Goal: Task Accomplishment & Management: Manage account settings

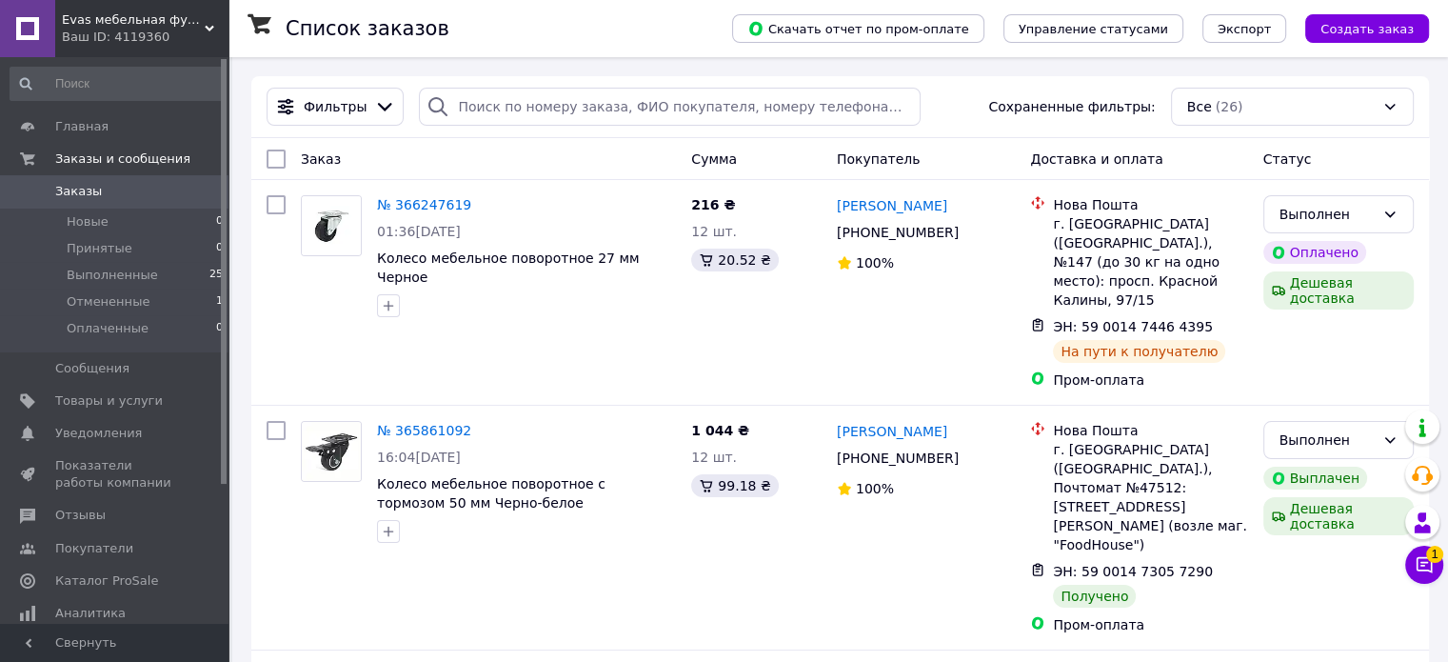
click at [149, 22] on span "Evas мебельная фурнитура" at bounding box center [133, 19] width 143 height 17
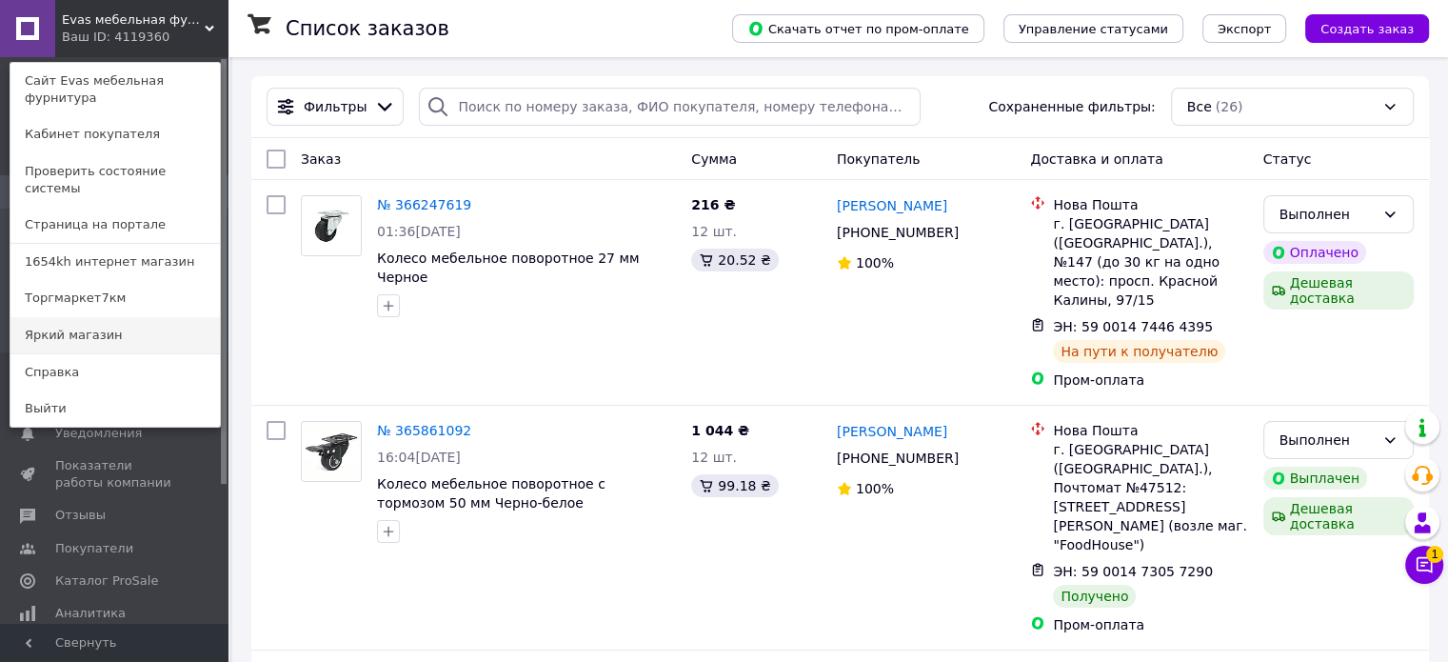
click at [145, 317] on link "Яркий магазин" at bounding box center [114, 335] width 209 height 36
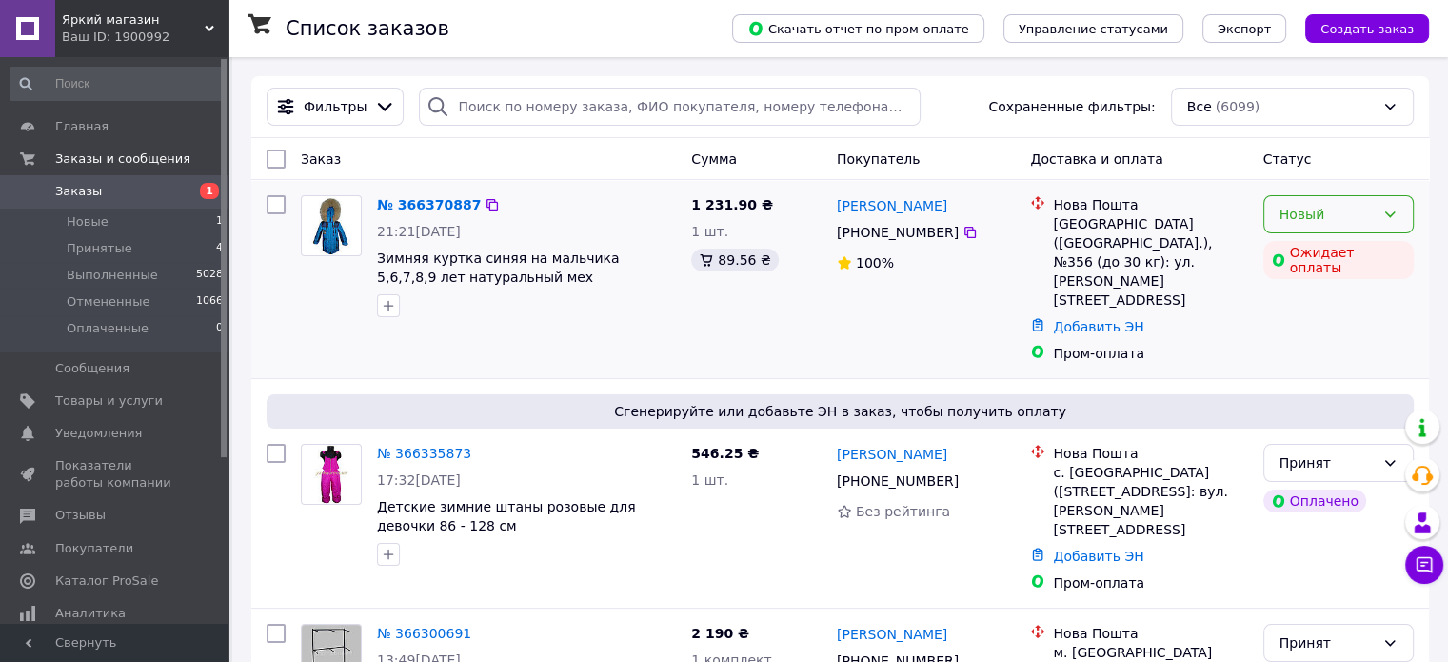
click at [1361, 205] on div "Новый" at bounding box center [1327, 214] width 95 height 21
click at [1317, 260] on li "Принят" at bounding box center [1337, 256] width 149 height 34
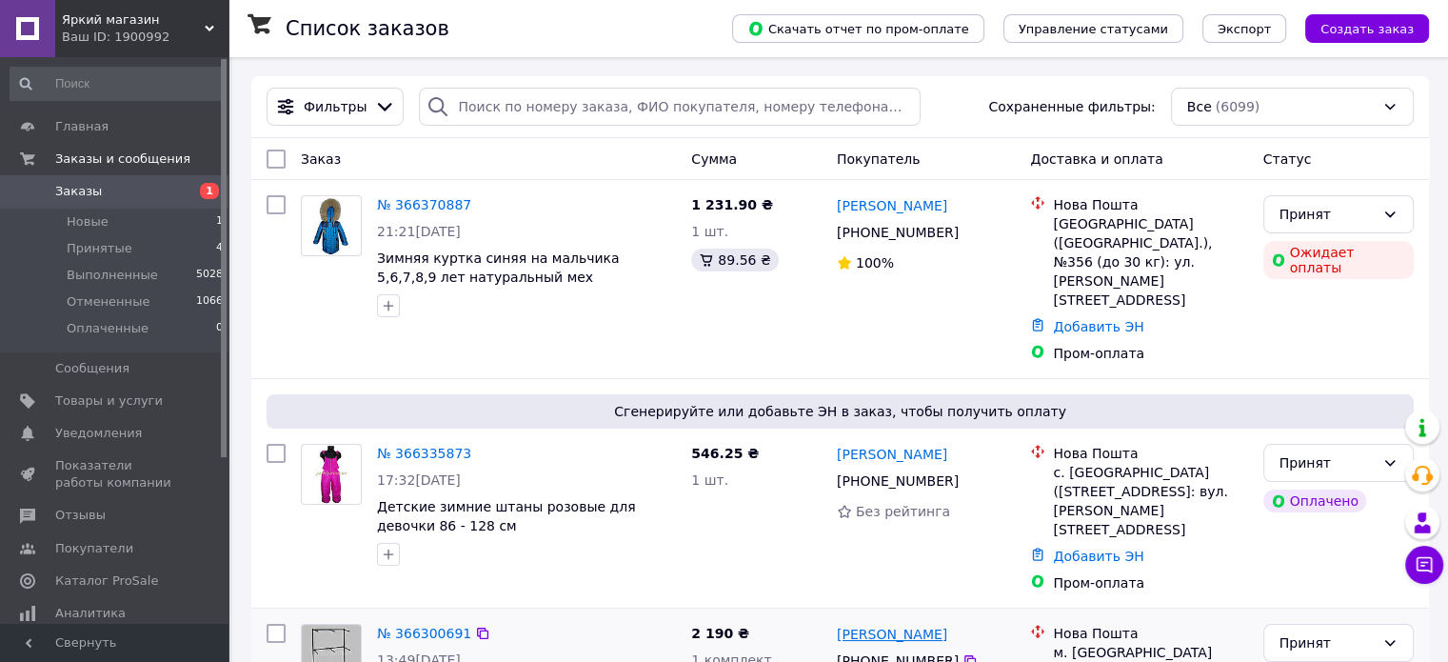
click at [857, 625] on link "Людмила Мудрик" at bounding box center [892, 634] width 110 height 19
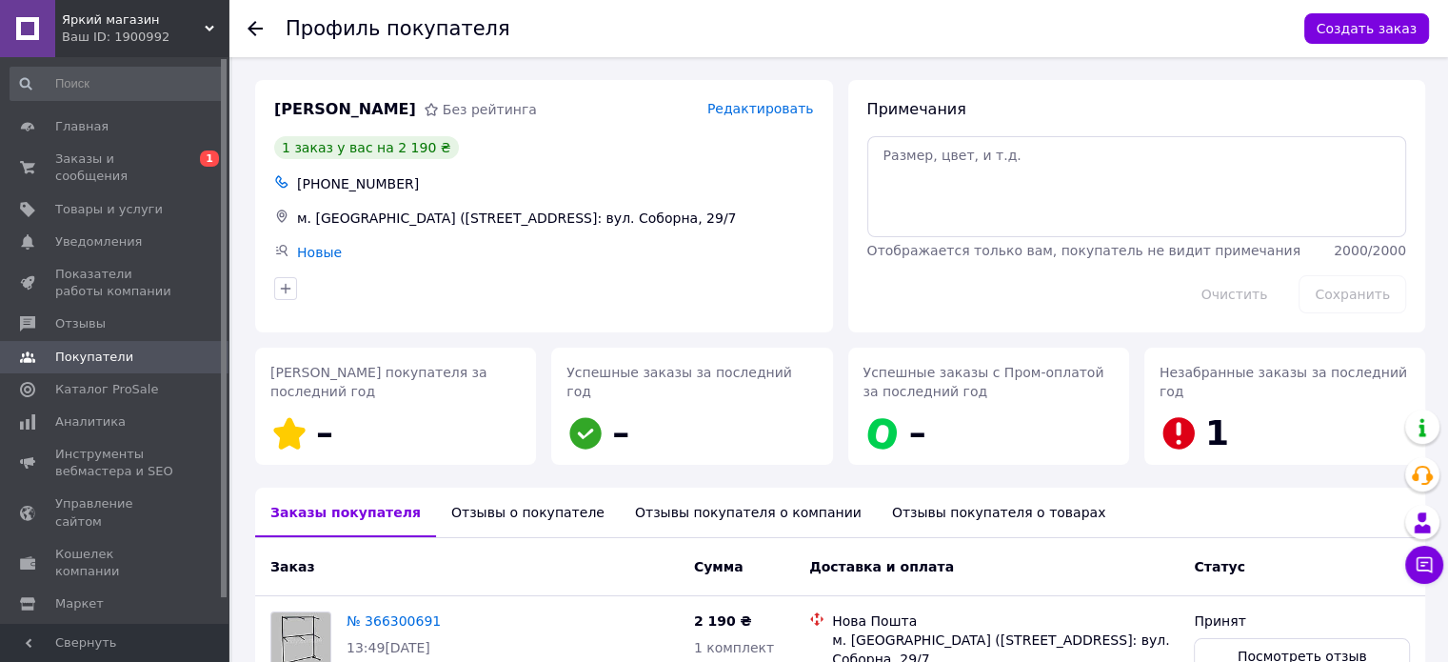
click at [688, 503] on div "Отзывы покупателя о компании" at bounding box center [748, 512] width 257 height 50
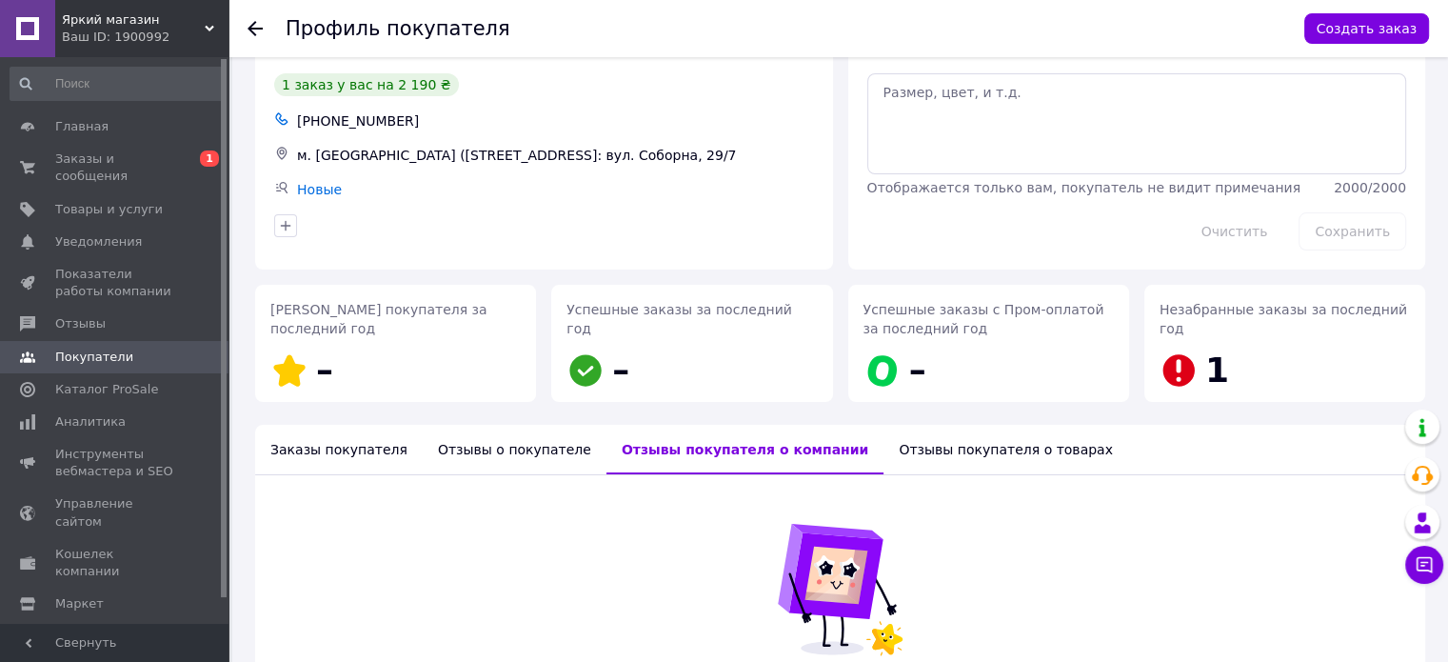
scroll to position [95, 0]
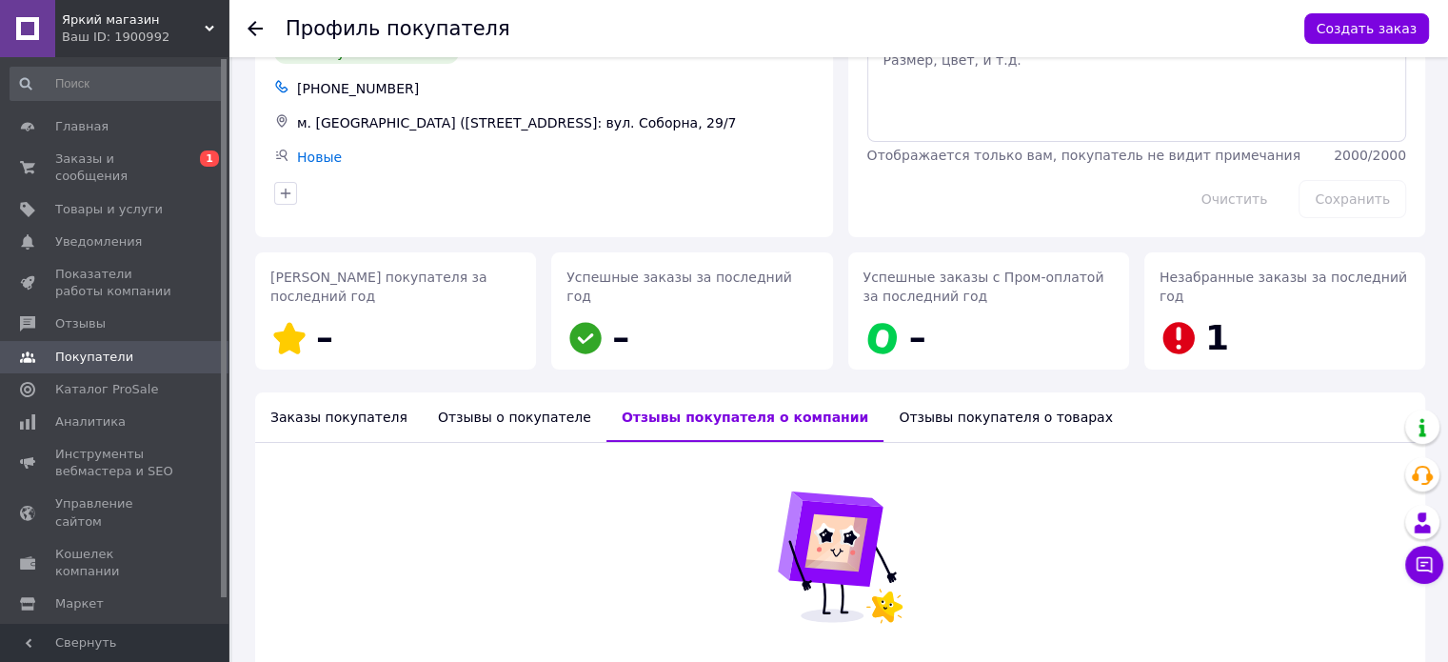
click at [887, 426] on div "Отзывы покупателя о товарах" at bounding box center [1006, 417] width 245 height 50
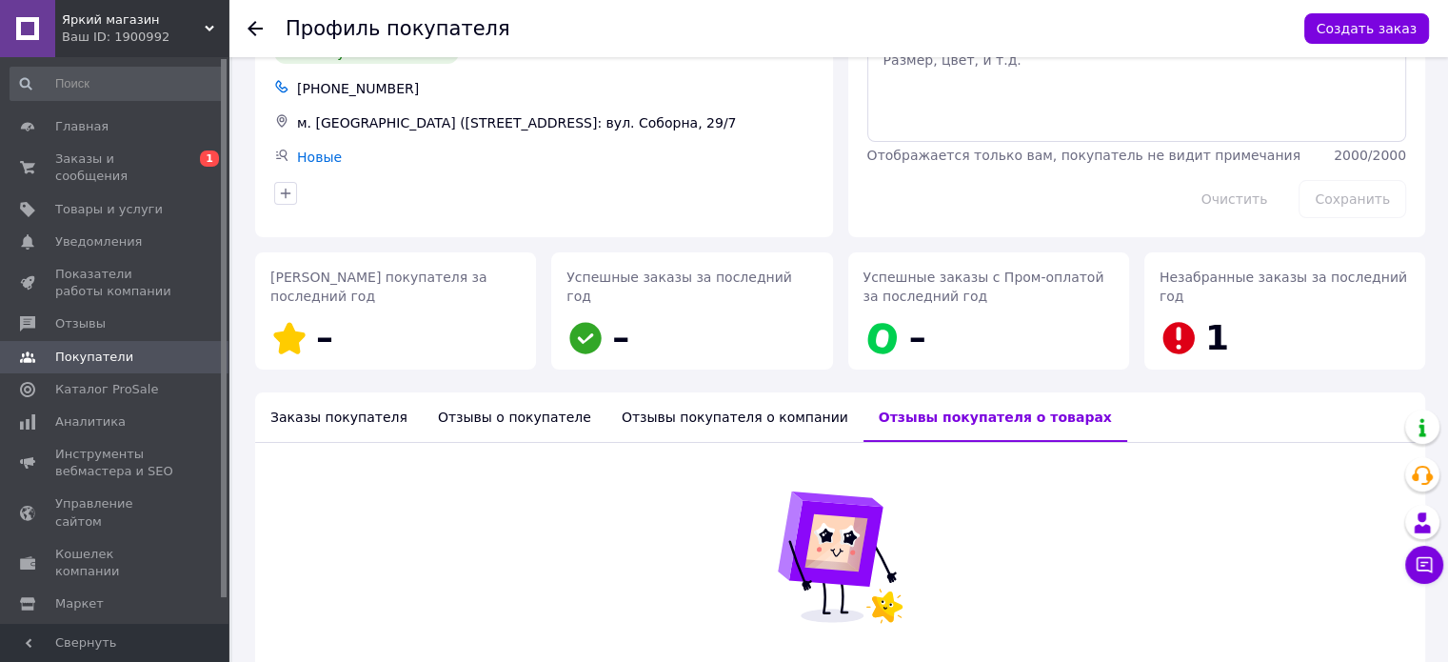
click at [483, 421] on div "Отзывы о покупателе" at bounding box center [515, 417] width 184 height 50
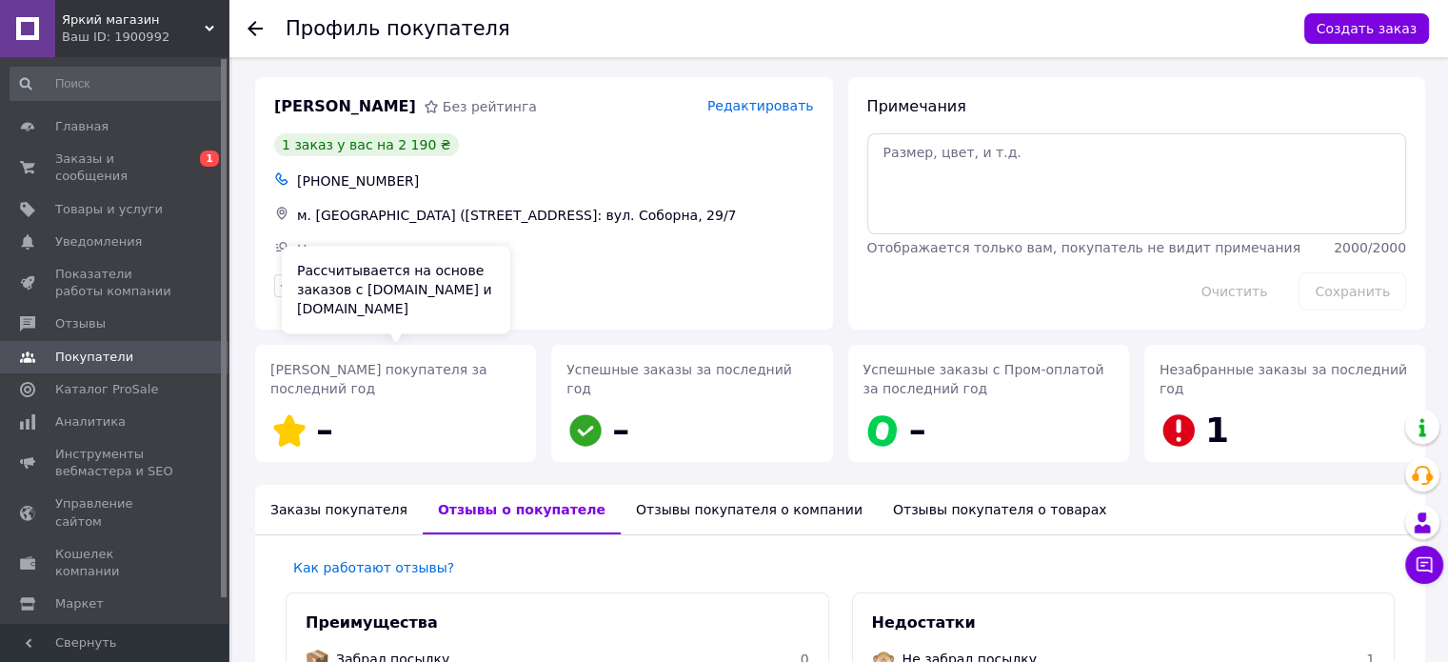
scroll to position [0, 0]
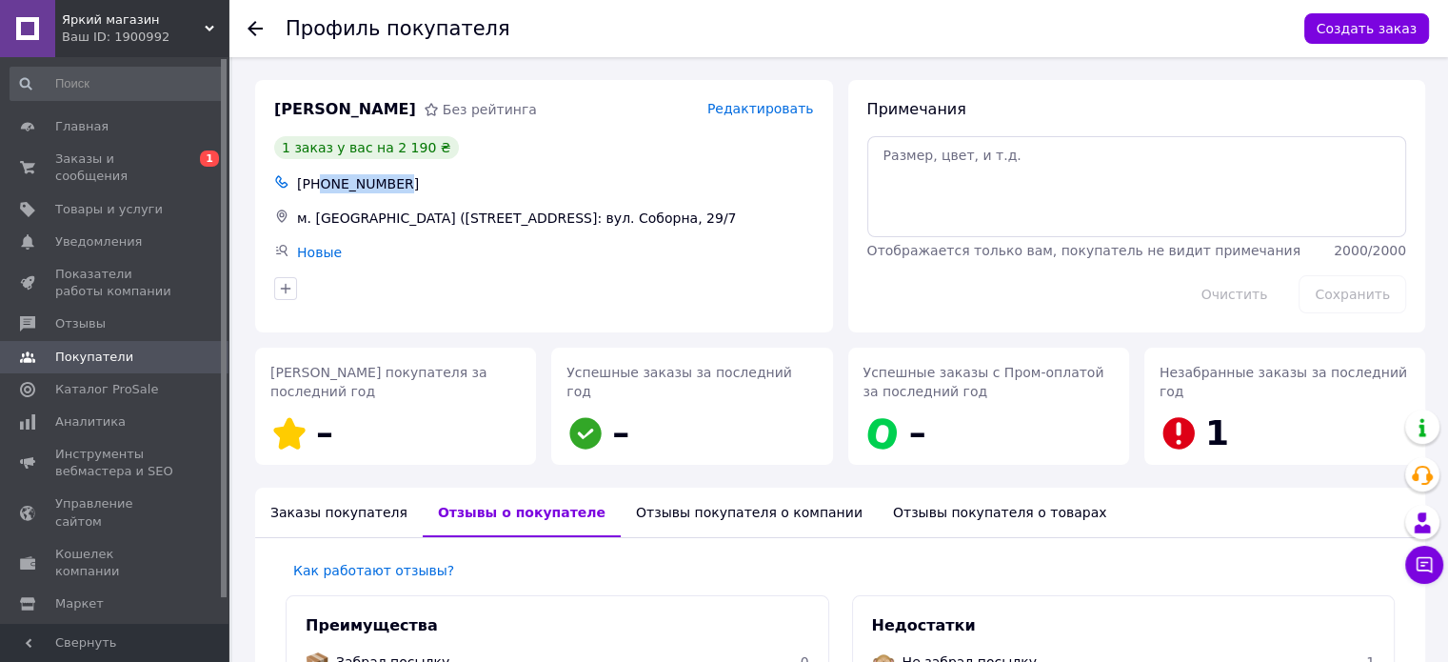
drag, startPoint x: 397, startPoint y: 183, endPoint x: 323, endPoint y: 191, distance: 74.8
click at [323, 191] on div "+380973555300" at bounding box center [555, 183] width 525 height 27
copy div "0973555300"
click at [158, 18] on span "Яркий магазин" at bounding box center [133, 19] width 143 height 17
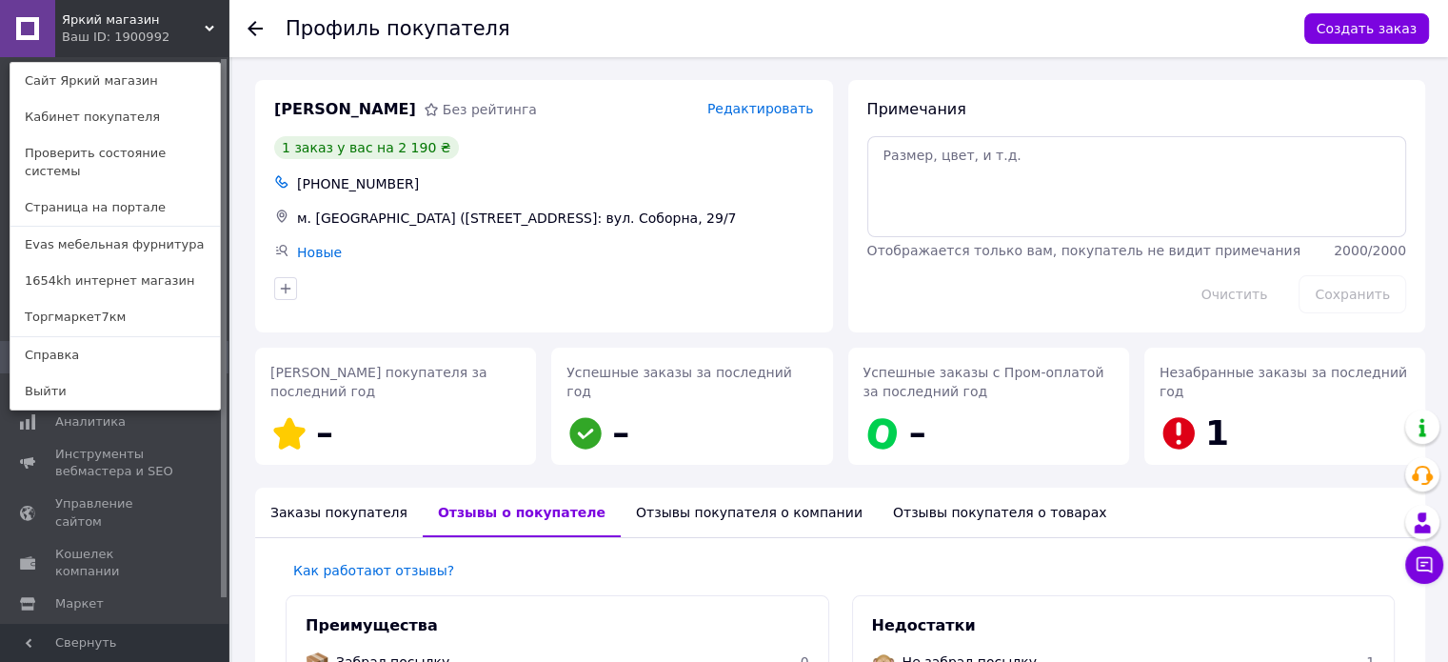
click at [137, 302] on link "Торгмаркет7км" at bounding box center [114, 317] width 209 height 36
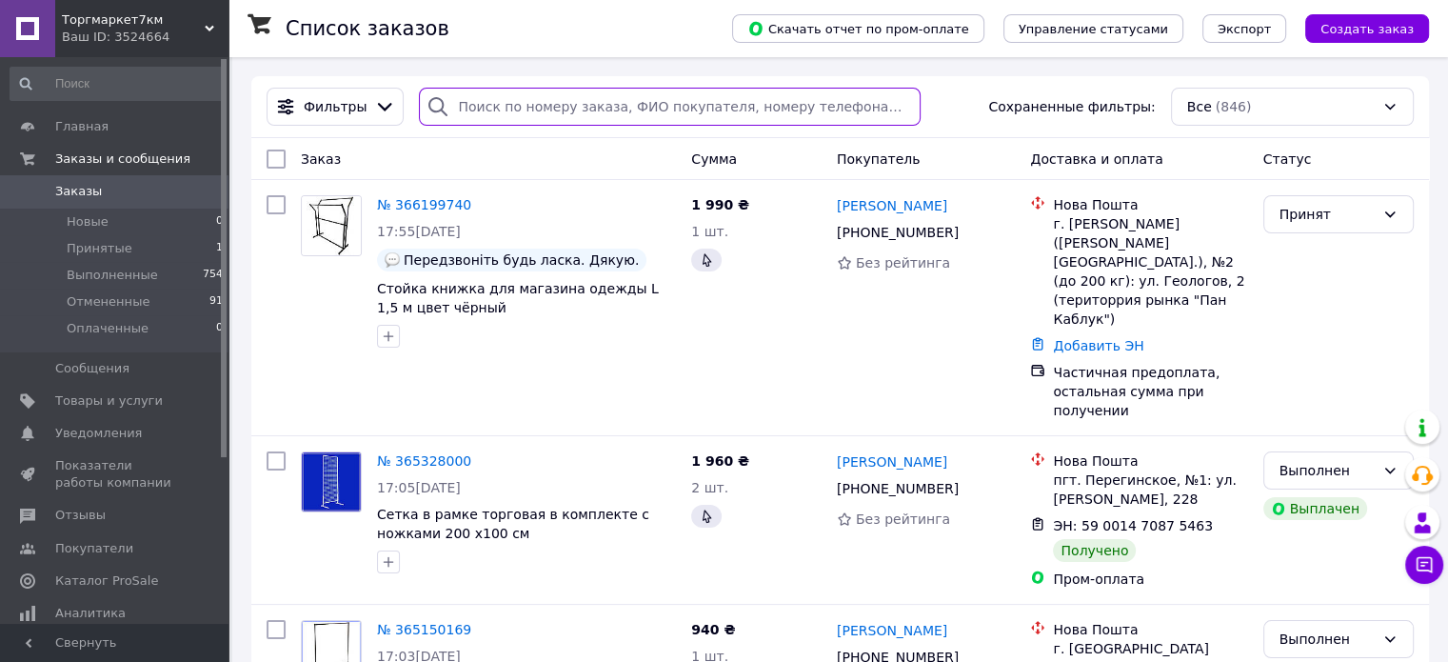
click at [658, 106] on input "search" at bounding box center [670, 107] width 502 height 38
paste input "0973555300"
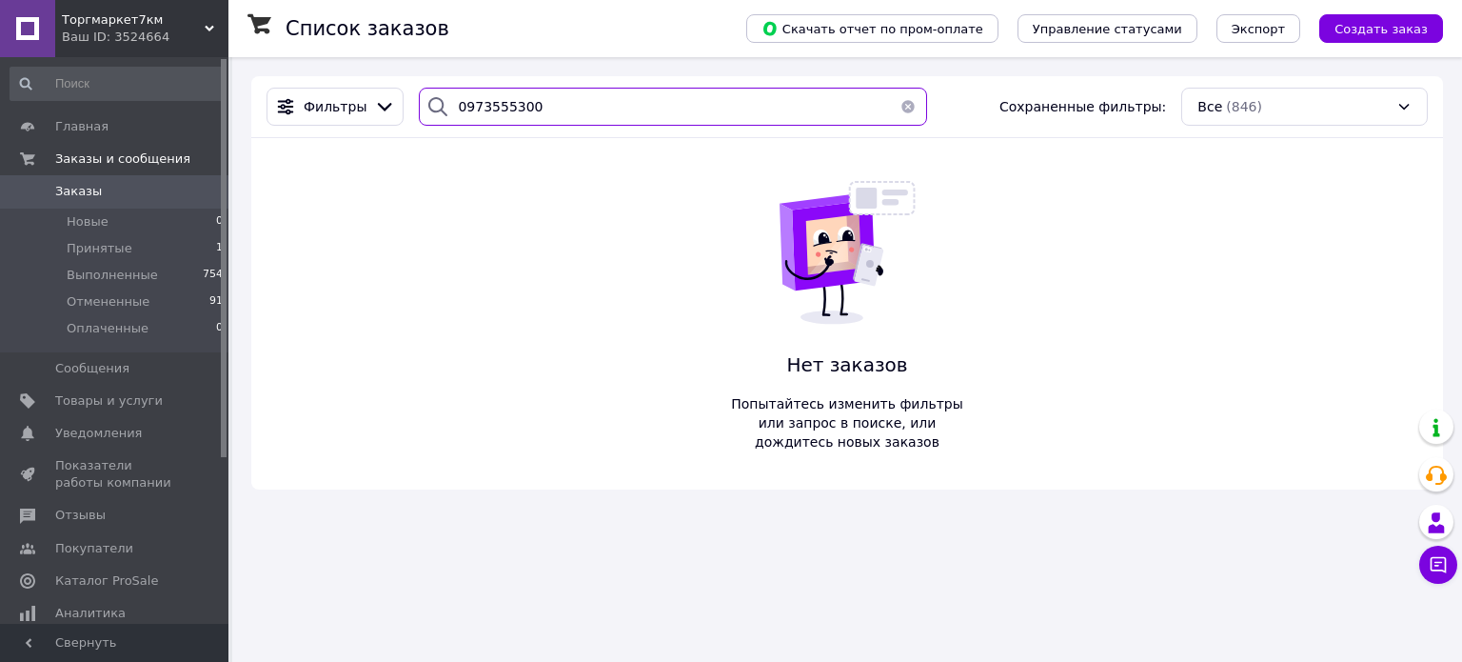
type input "0973555300"
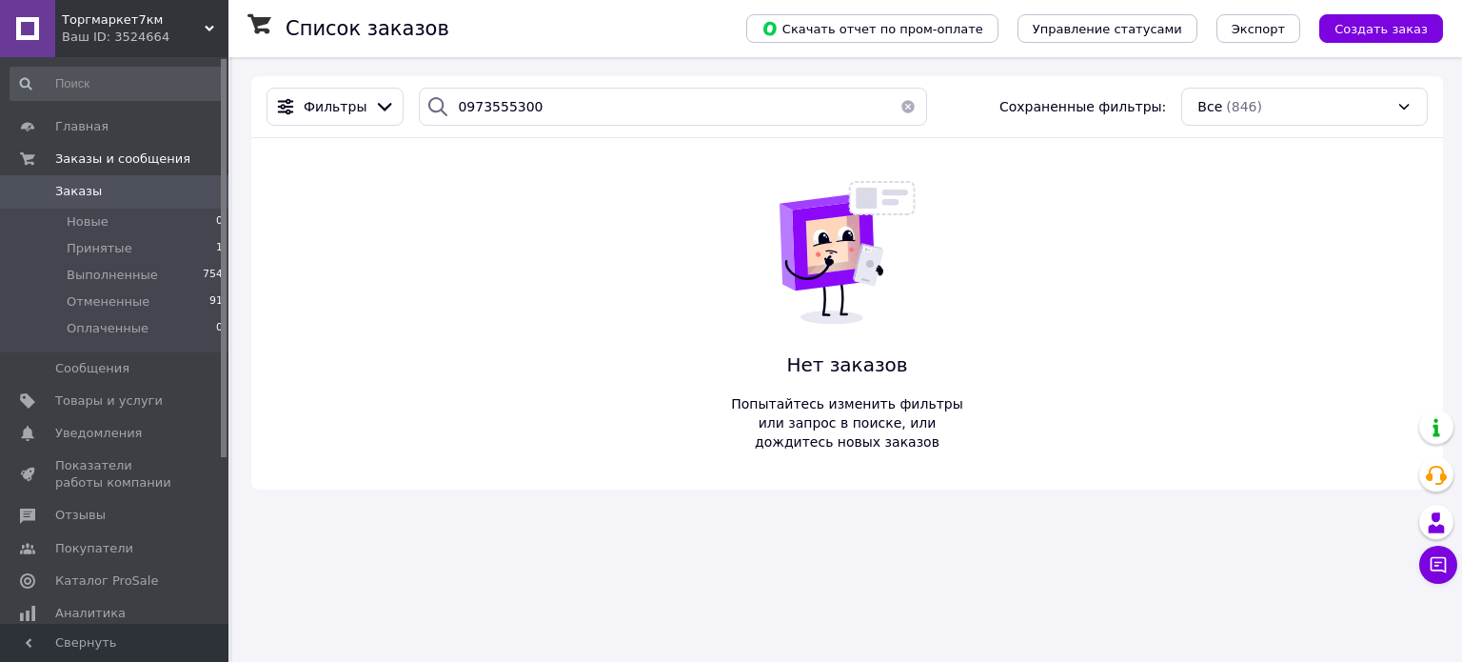
click at [164, 16] on span "Торгмаркет7км" at bounding box center [133, 19] width 143 height 17
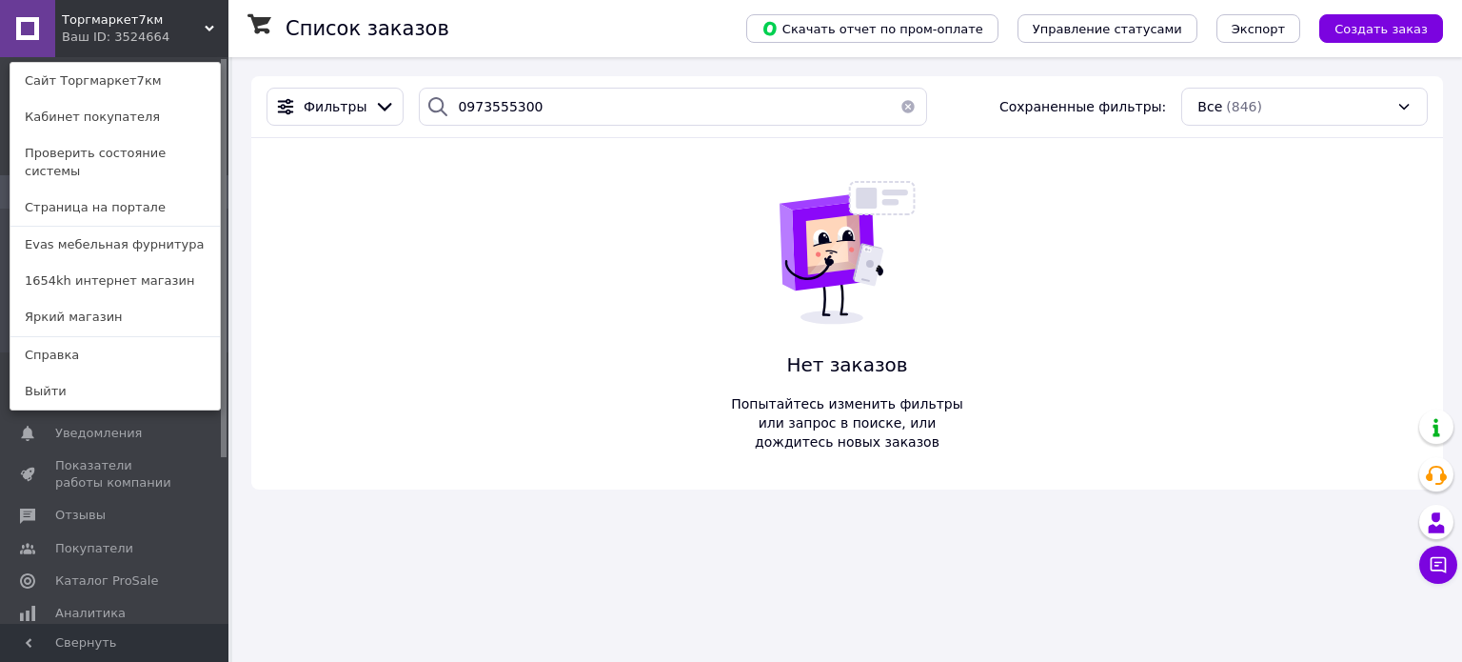
click at [138, 263] on link "1654kh интернет магазин" at bounding box center [114, 281] width 209 height 36
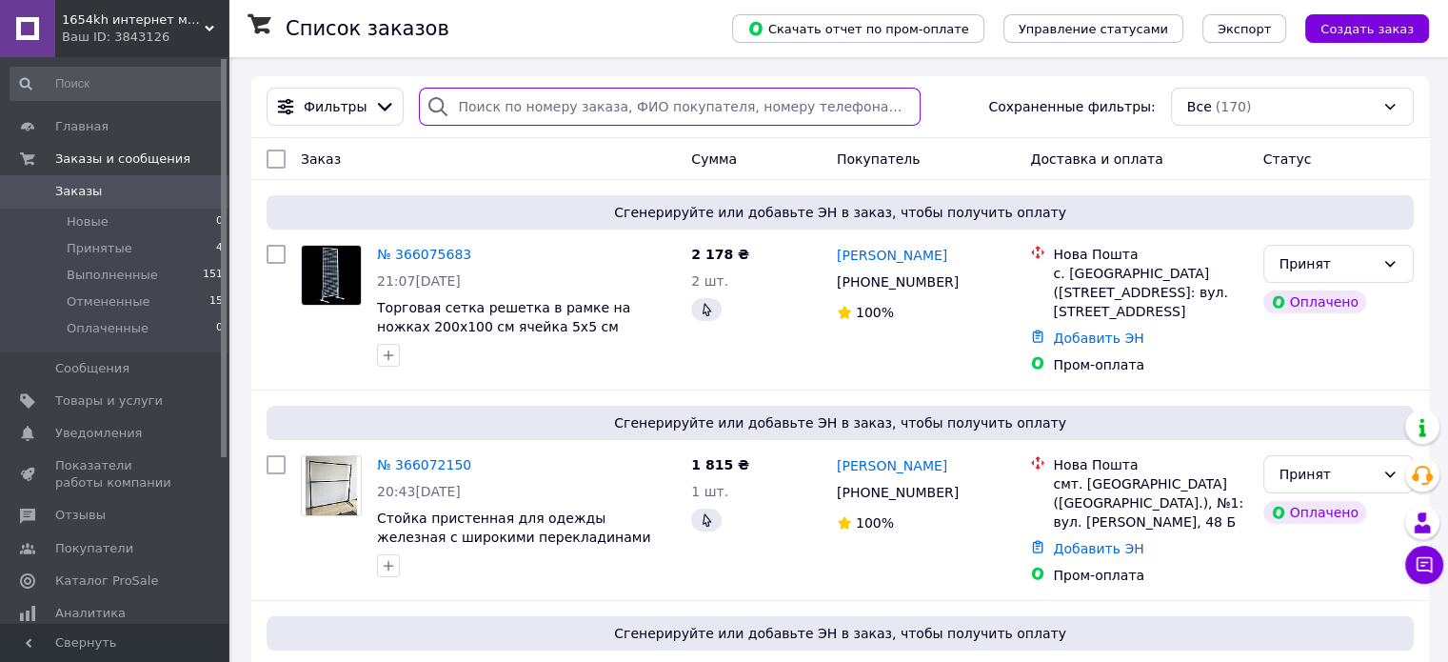
click at [575, 102] on input "search" at bounding box center [670, 107] width 502 height 38
paste input "0973555300"
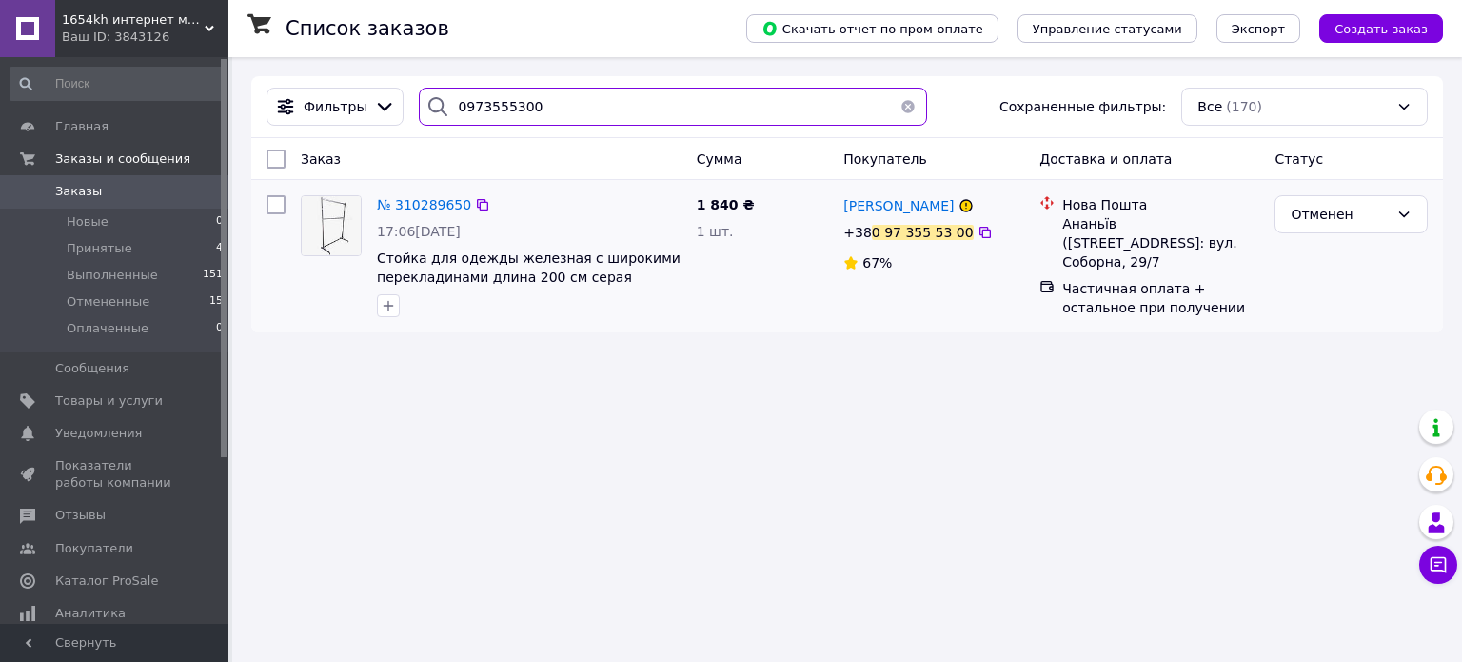
type input "0973555300"
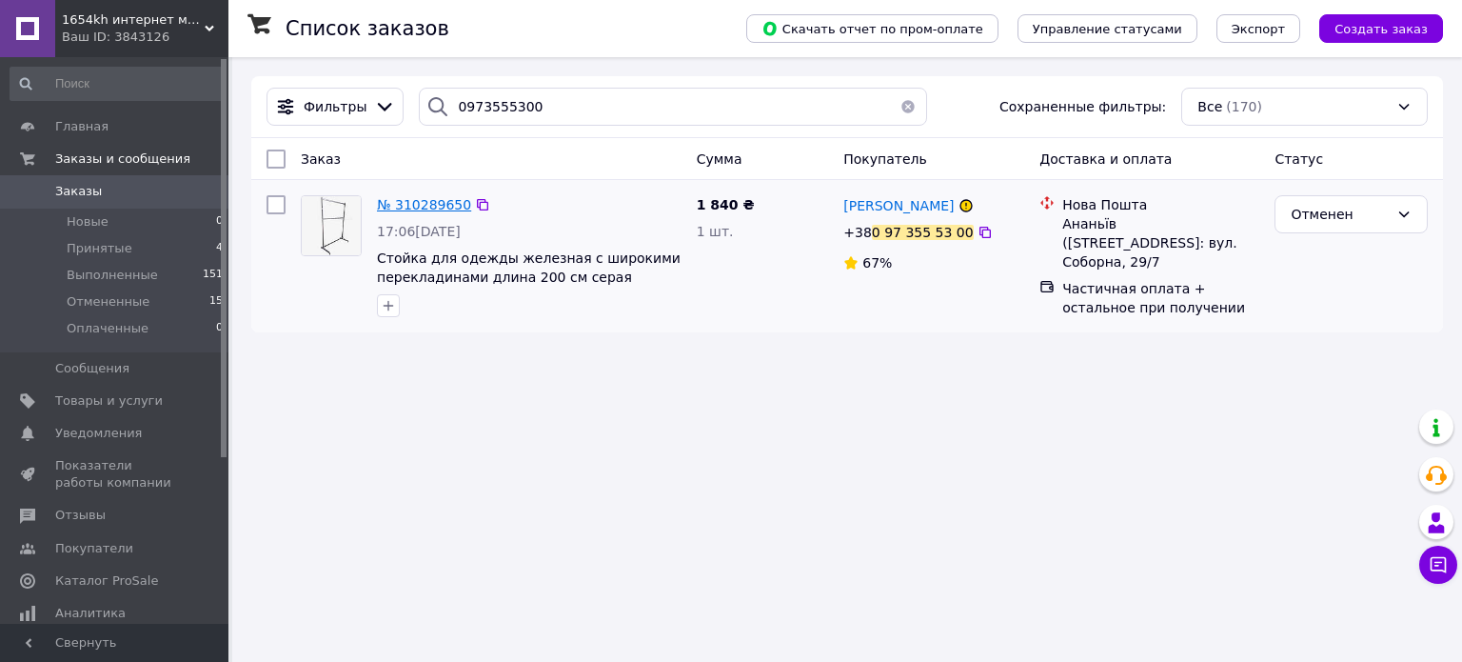
click at [455, 203] on span "№ 310289650" at bounding box center [424, 204] width 94 height 15
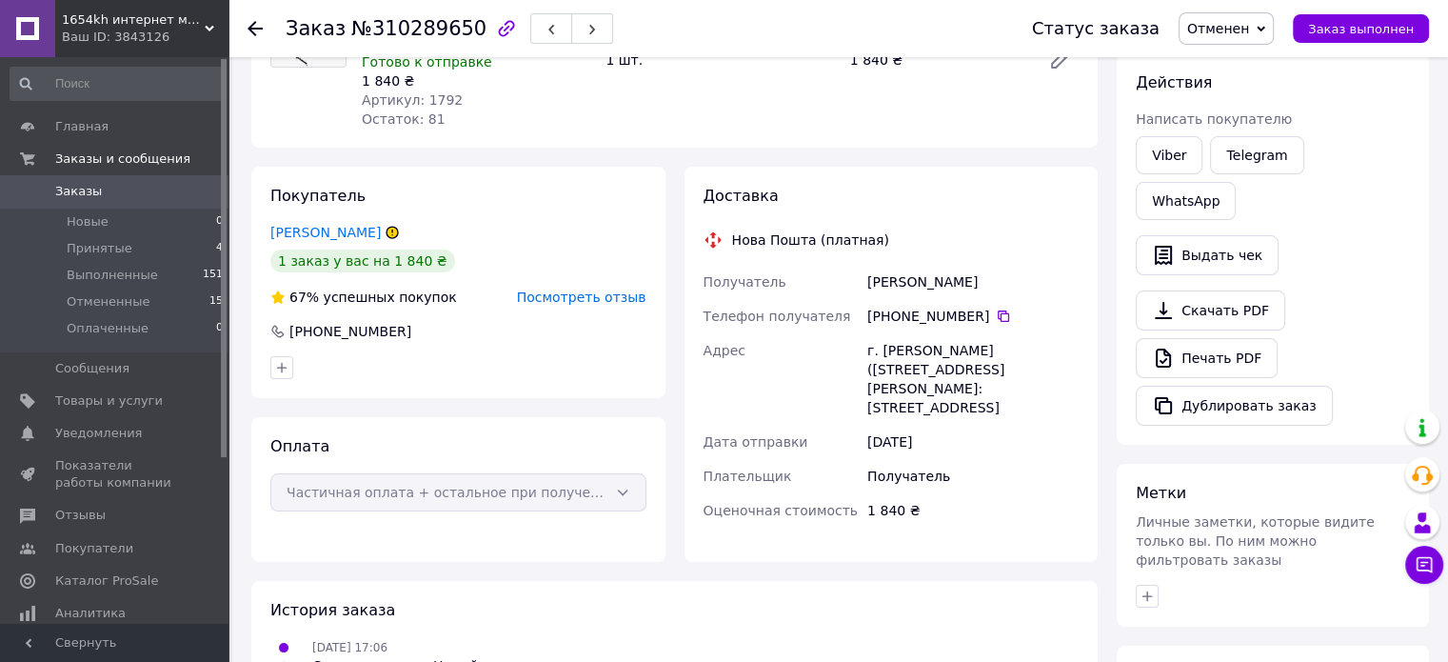
scroll to position [123, 0]
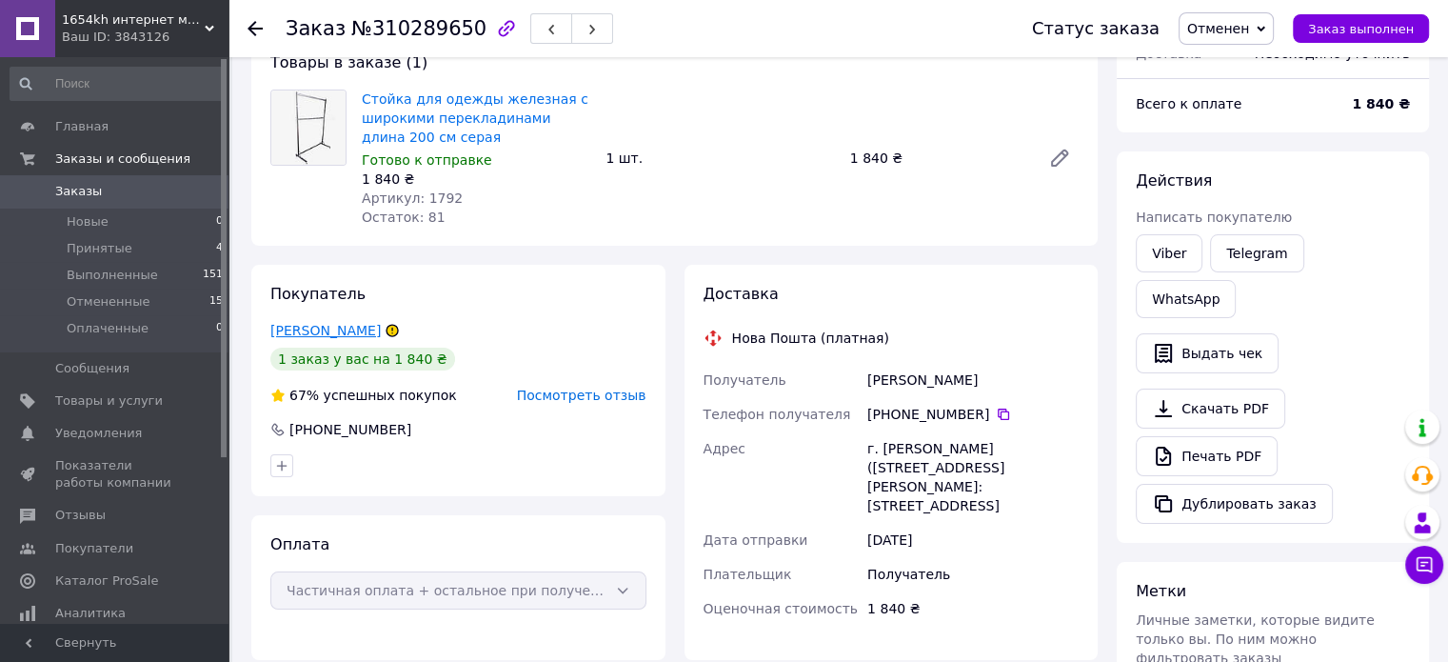
click at [343, 331] on link "Мудрик Людмила" at bounding box center [325, 330] width 110 height 15
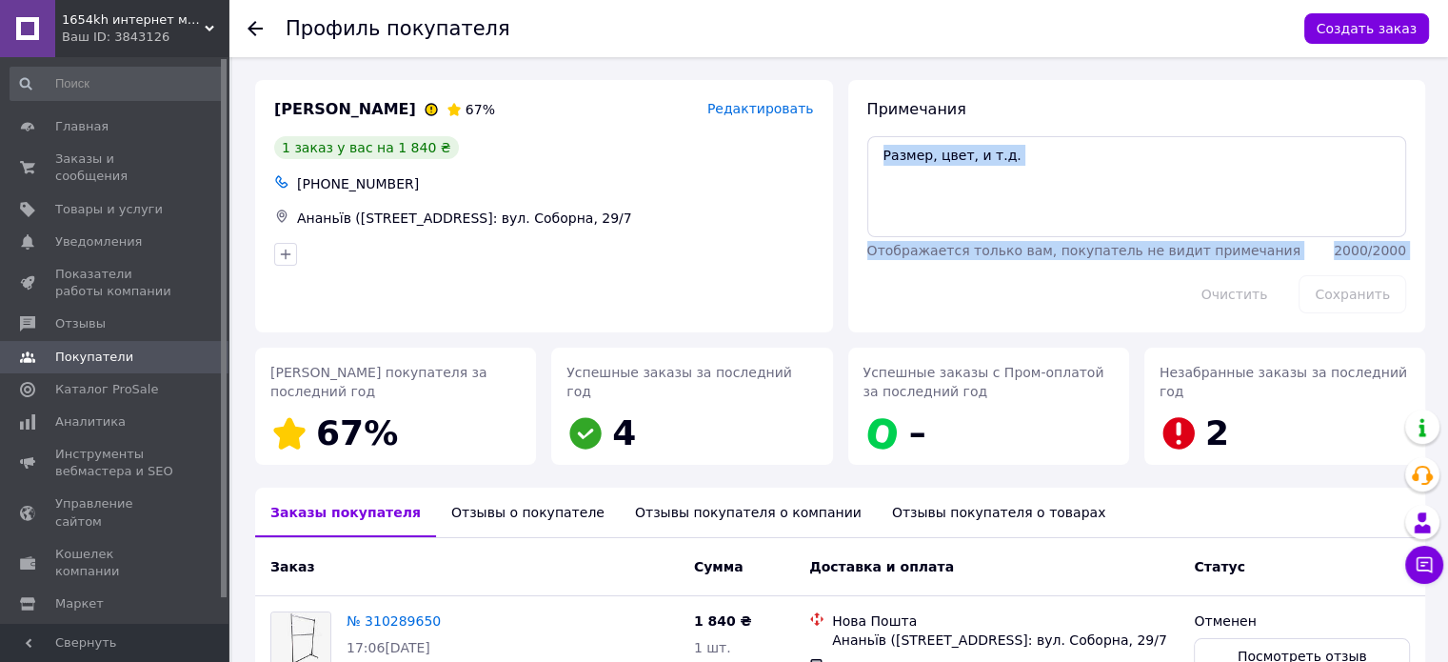
drag, startPoint x: 1445, startPoint y: 251, endPoint x: 1461, endPoint y: 308, distance: 58.5
click at [1448, 308] on html "1654kh интернет магазин Ваш ID: 3843126 Сайт 1654kh интернет магазин Кабинет по…" at bounding box center [724, 416] width 1448 height 832
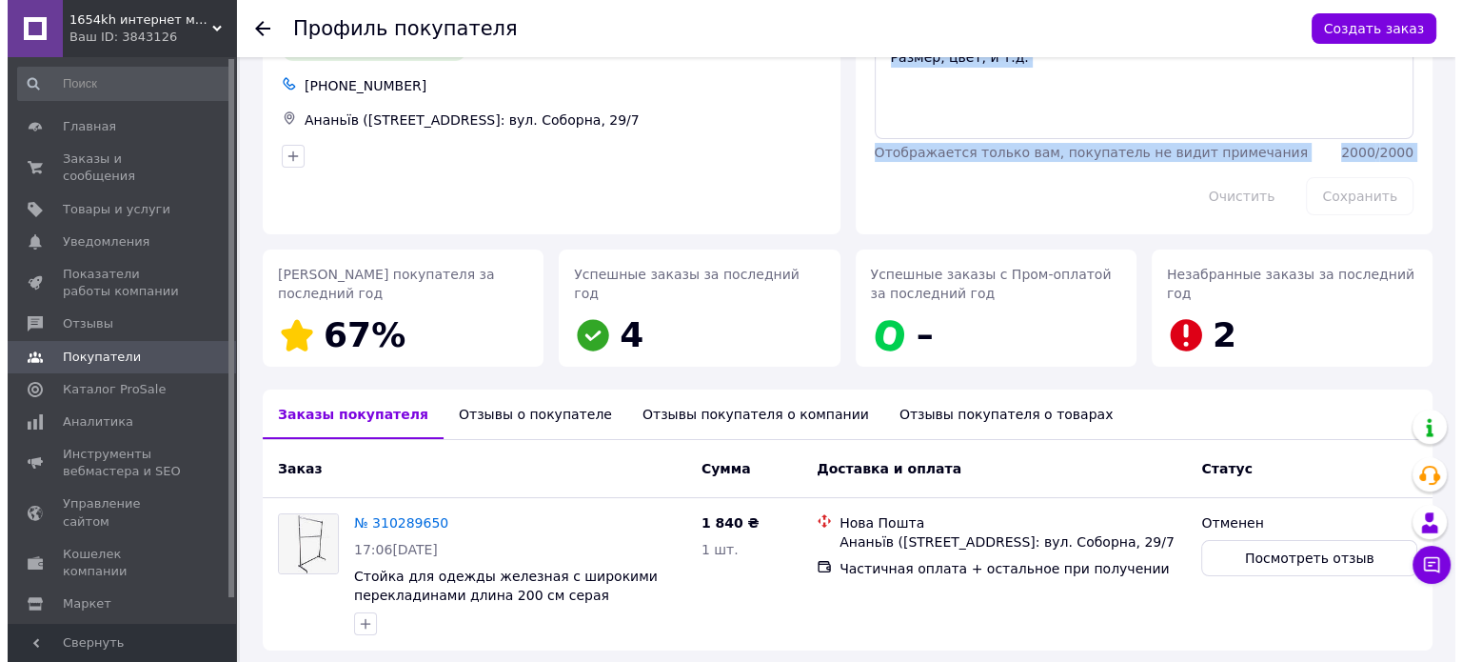
scroll to position [170, 0]
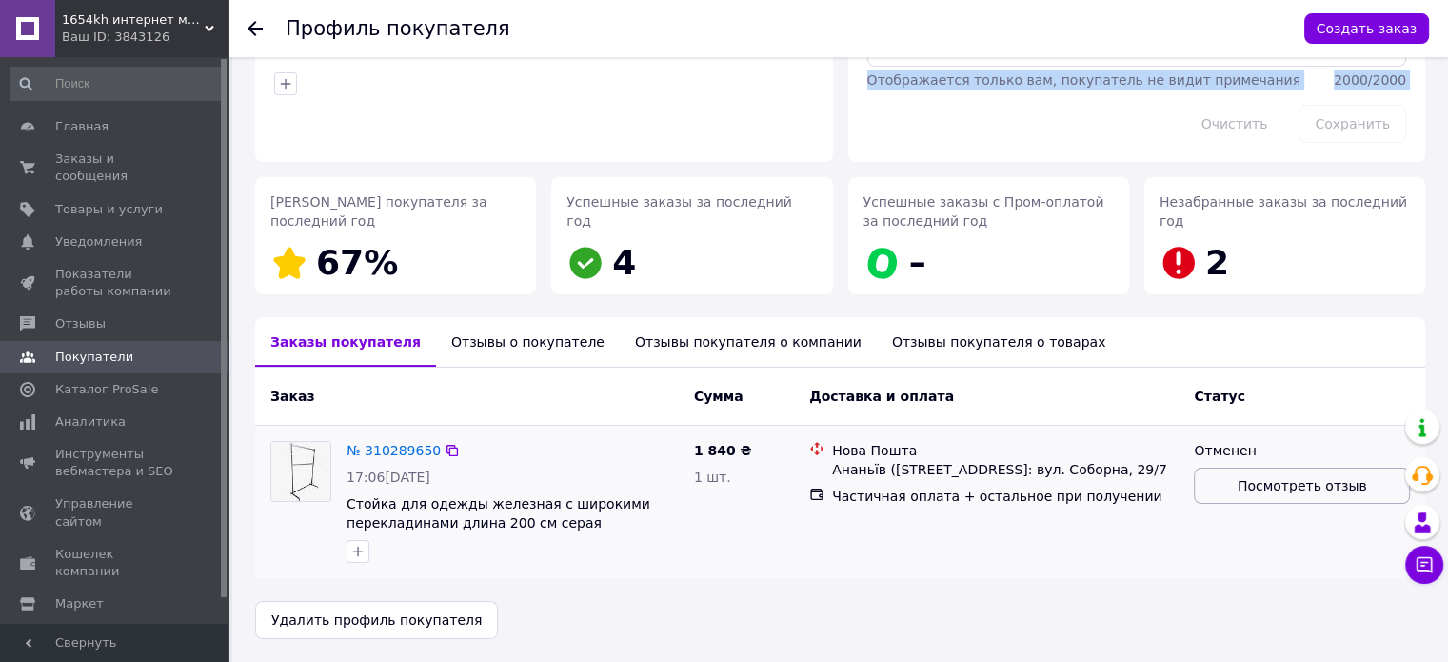
click at [1282, 491] on span "Посмотреть отзыв" at bounding box center [1302, 485] width 129 height 19
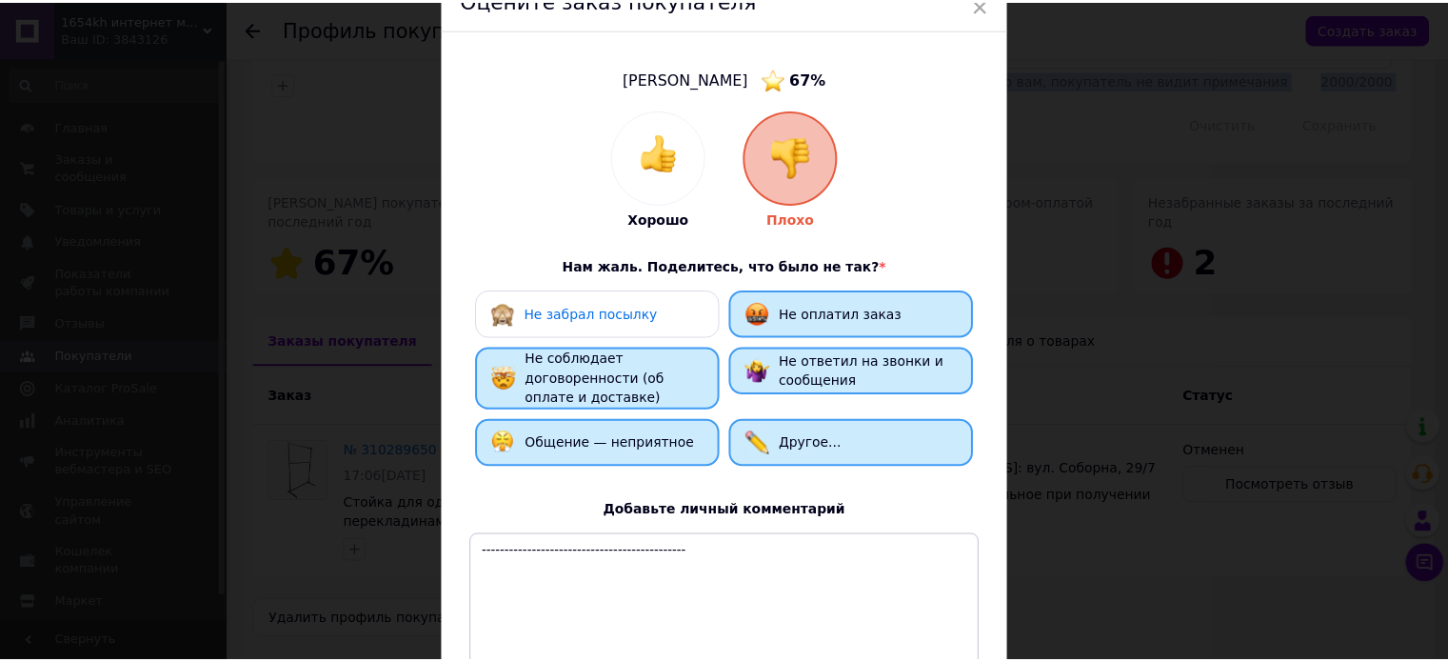
scroll to position [0, 0]
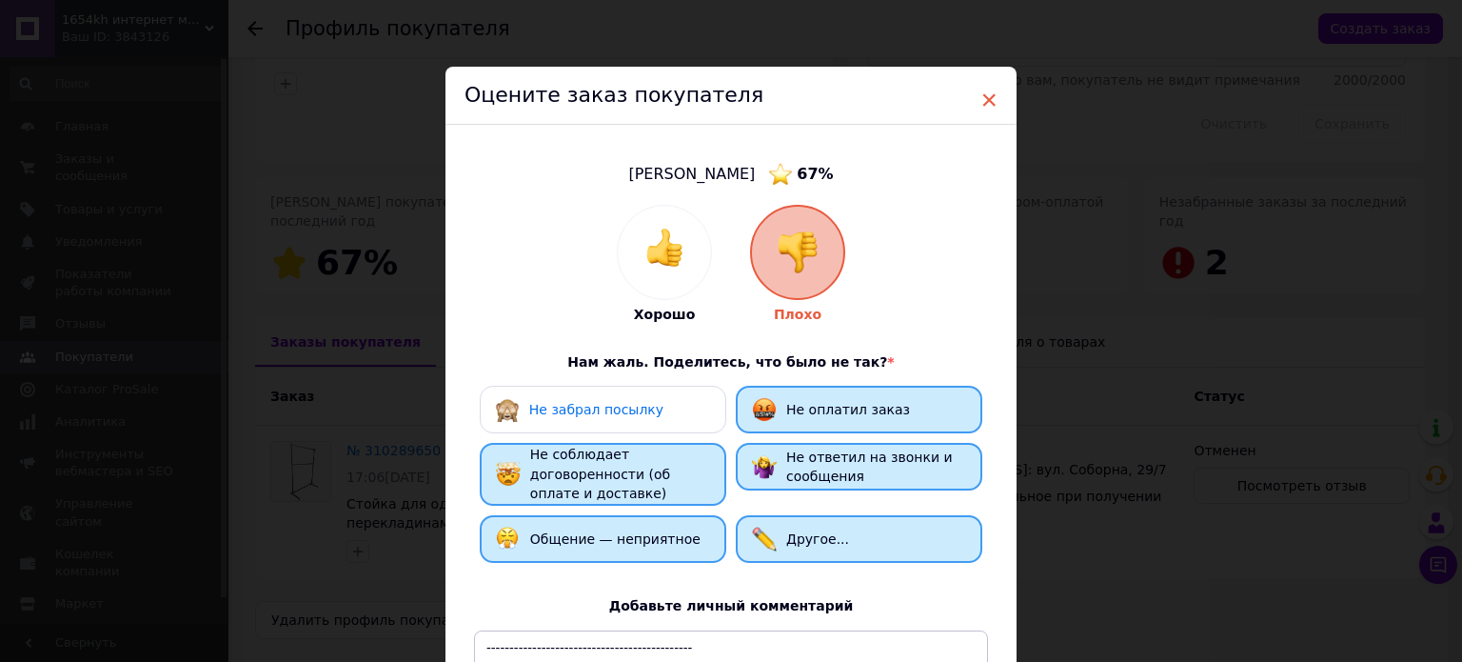
click at [990, 102] on span "×" at bounding box center [989, 100] width 17 height 32
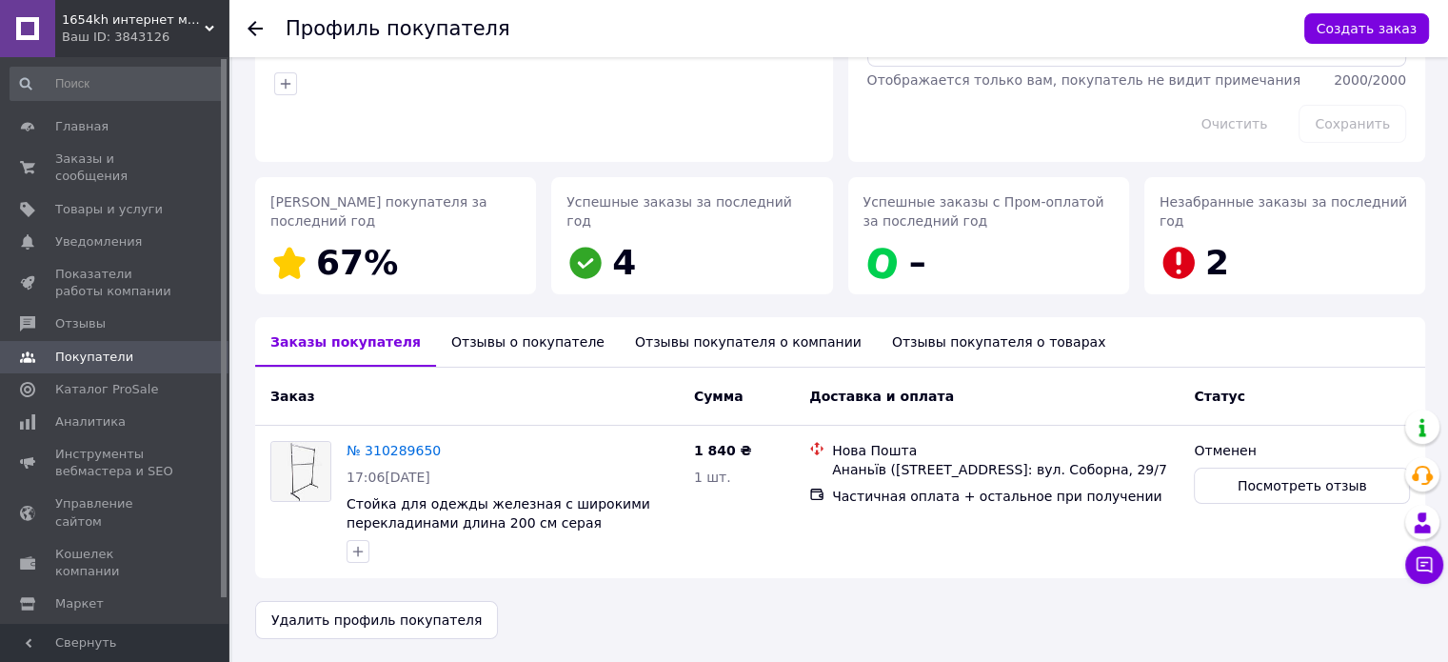
click at [160, 10] on div "1654kh интернет магазин Ваш ID: 3843126" at bounding box center [141, 28] width 173 height 57
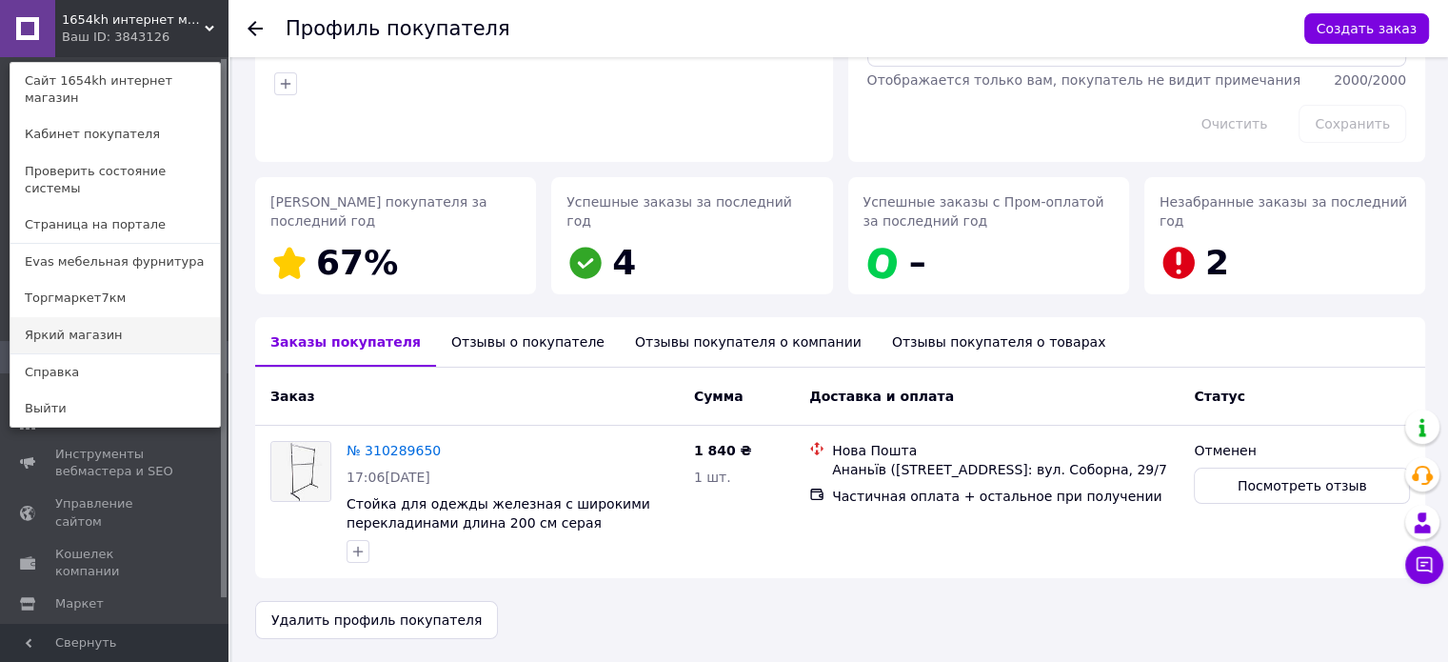
click at [154, 317] on link "Яркий магазин" at bounding box center [114, 335] width 209 height 36
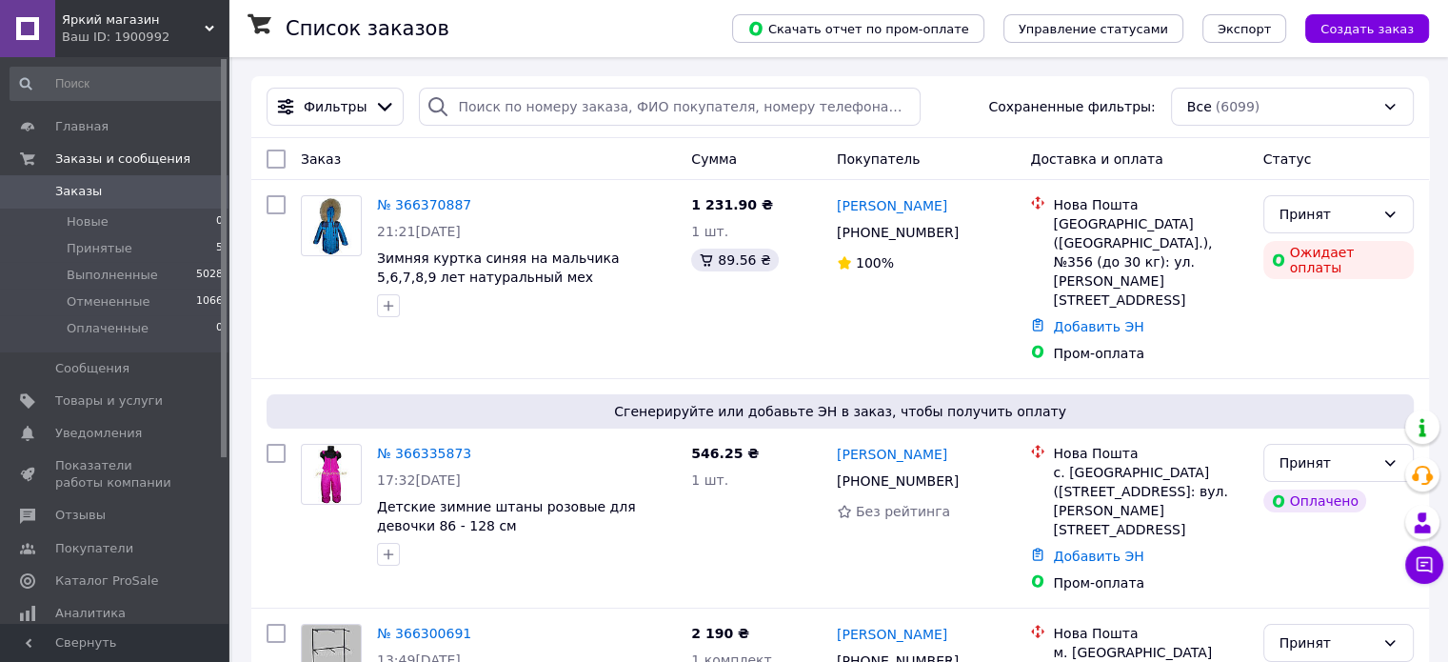
click at [167, 11] on span "Яркий магазин" at bounding box center [133, 19] width 143 height 17
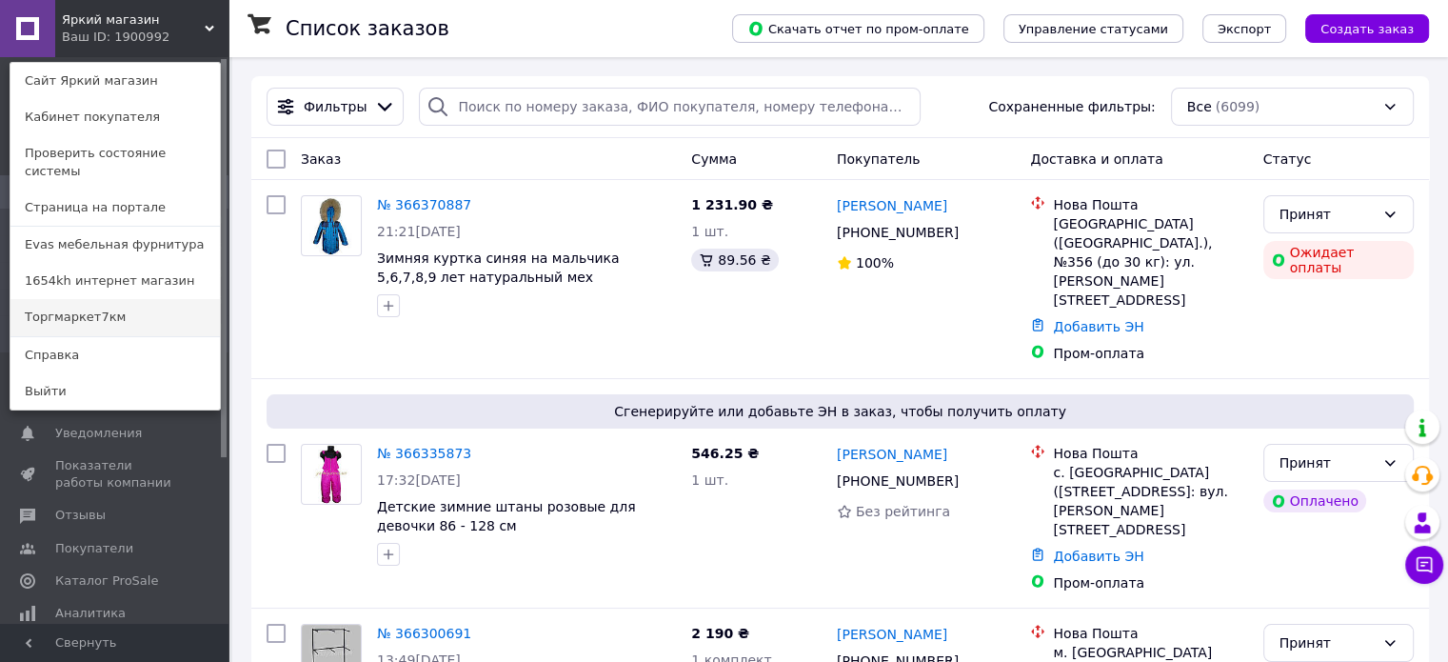
click at [119, 299] on link "Торгмаркет7км" at bounding box center [114, 317] width 209 height 36
